Goal: Communication & Community: Answer question/provide support

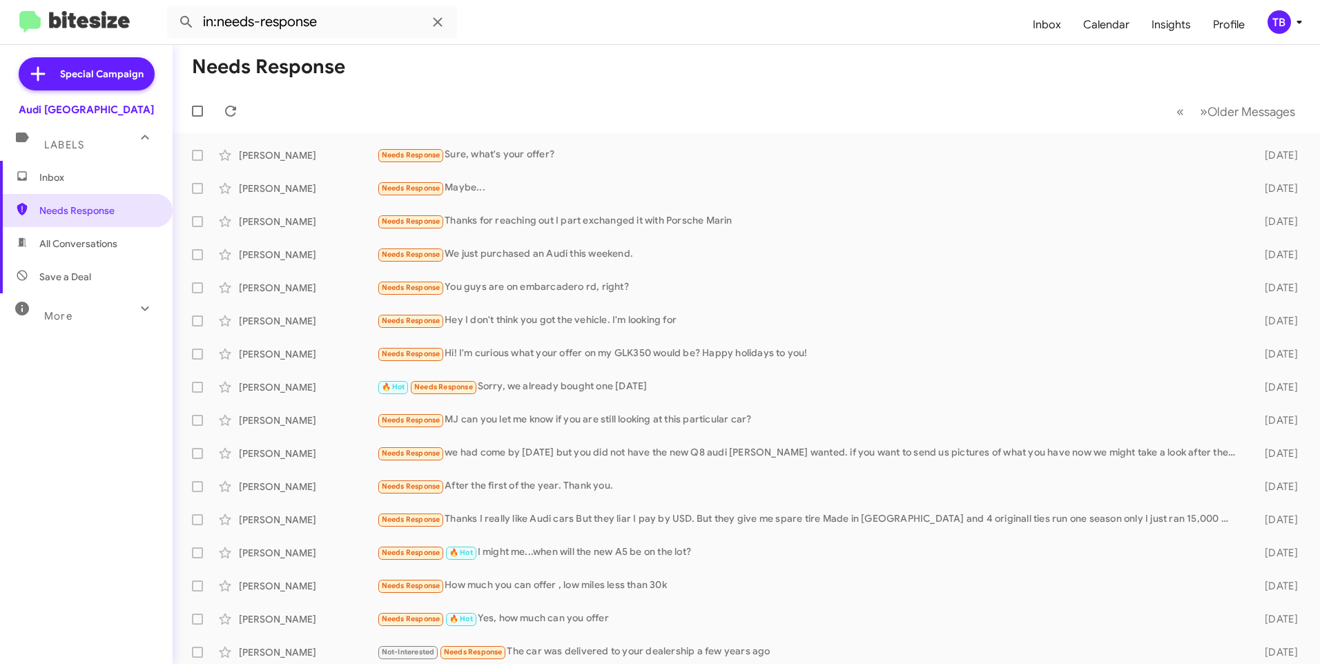
click at [64, 173] on span "Inbox" at bounding box center [97, 177] width 117 height 14
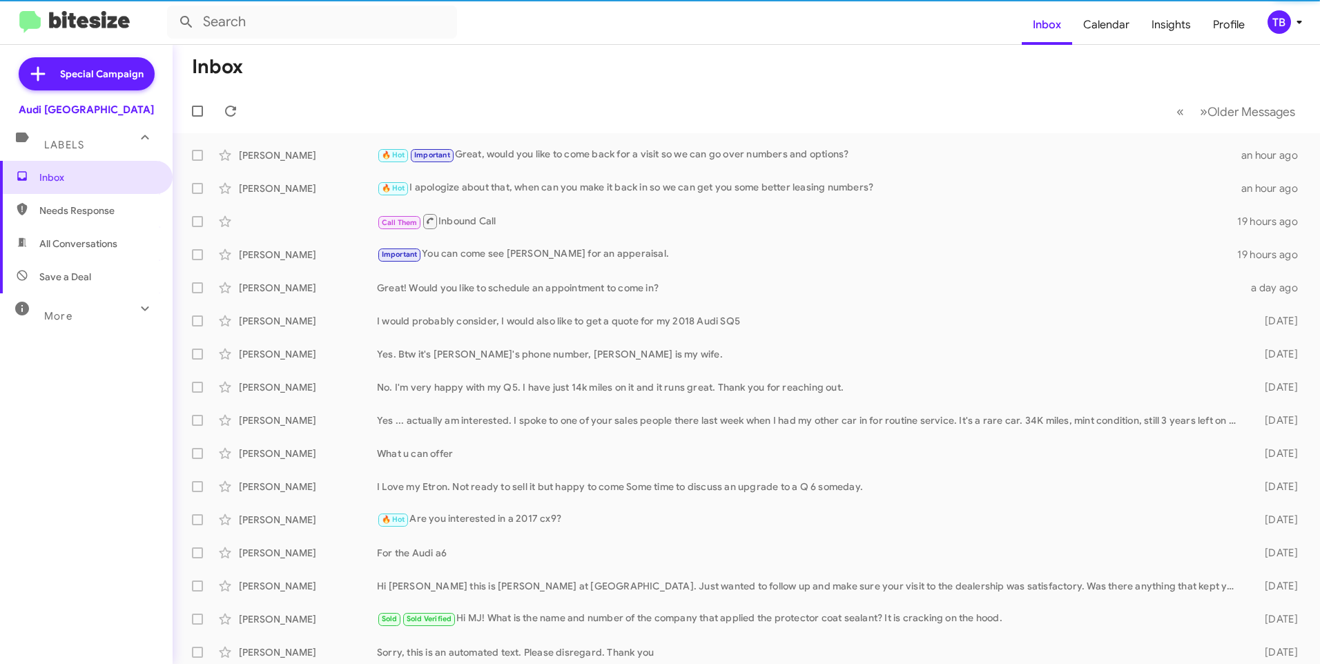
click at [73, 202] on span "Needs Response" at bounding box center [86, 210] width 173 height 33
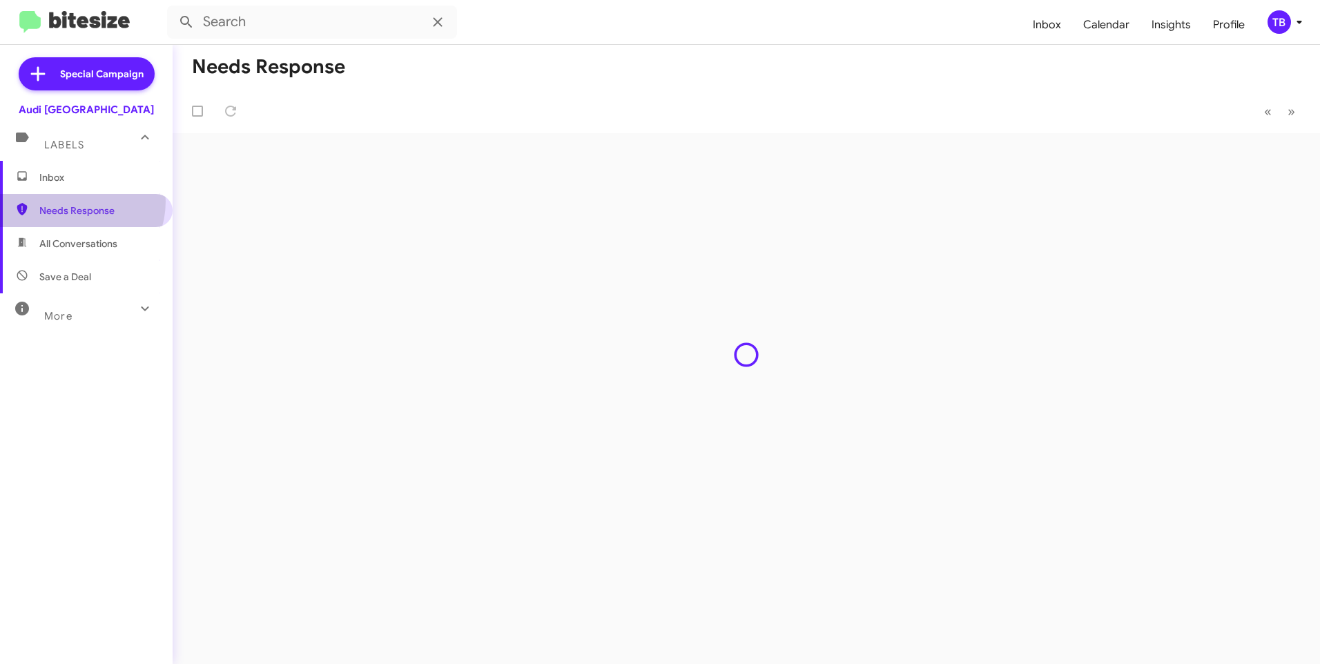
type input "in:needs-response"
